Goal: Find specific page/section: Find specific page/section

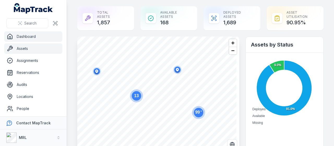
click at [31, 47] on link "Assets" at bounding box center [33, 48] width 58 height 10
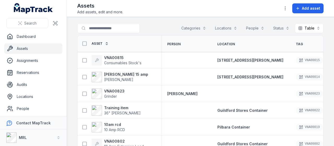
click at [22, 49] on link "Assets" at bounding box center [33, 48] width 58 height 10
click at [28, 38] on link "Dashboard" at bounding box center [33, 36] width 58 height 10
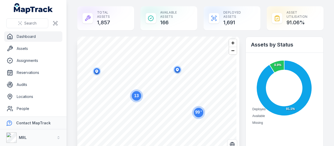
click at [233, 15] on div "Deployed Assets 1,691" at bounding box center [232, 18] width 57 height 24
click at [225, 20] on div "Deployed Assets 1,691" at bounding box center [232, 18] width 57 height 24
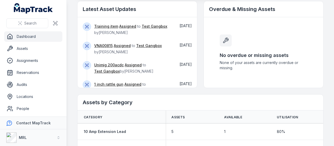
scroll to position [104, 0]
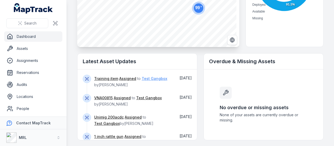
click at [156, 79] on link "Test Gangbox" at bounding box center [155, 78] width 26 height 5
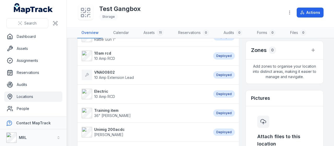
scroll to position [157, 0]
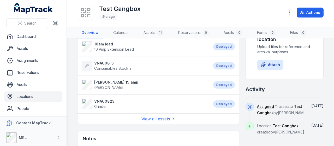
click at [104, 99] on strong "VNA00823" at bounding box center [104, 101] width 20 height 5
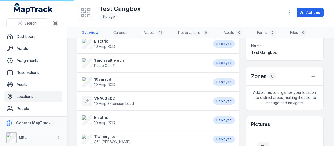
scroll to position [0, 0]
